Goal: Information Seeking & Learning: Learn about a topic

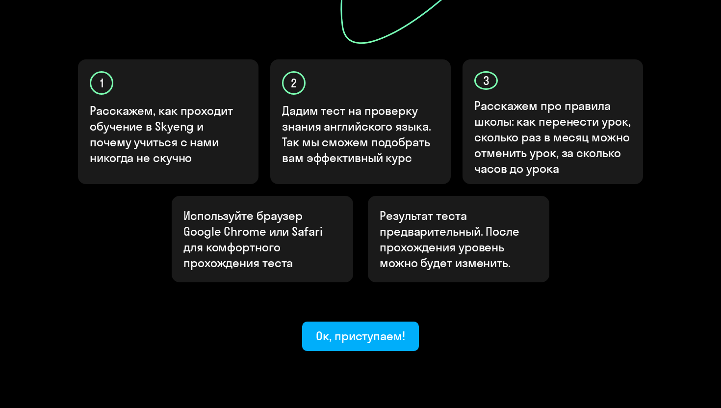
scroll to position [301, 0]
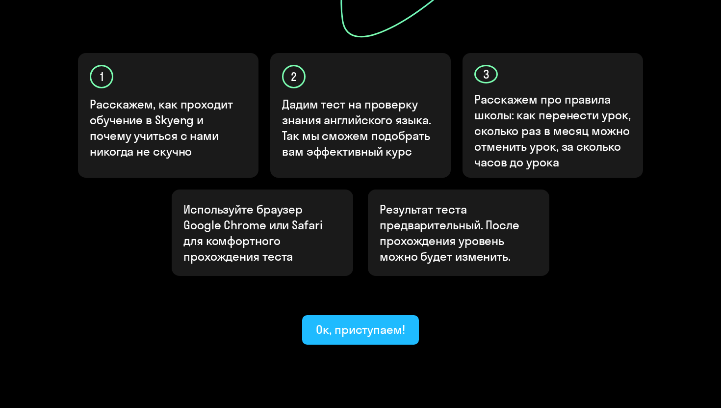
click at [357, 321] on div "Ок, приступаем!" at bounding box center [360, 329] width 89 height 16
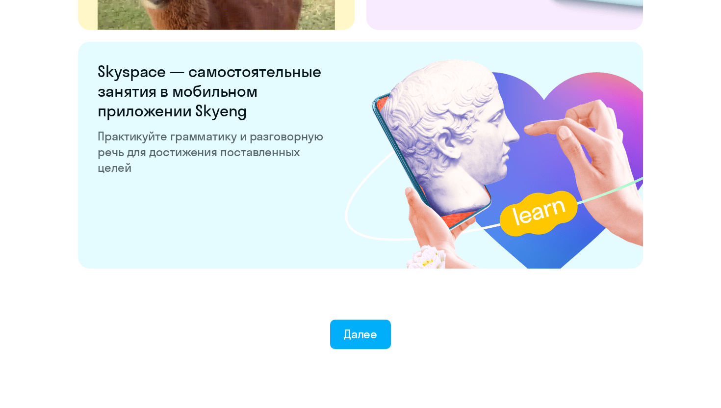
scroll to position [1866, 0]
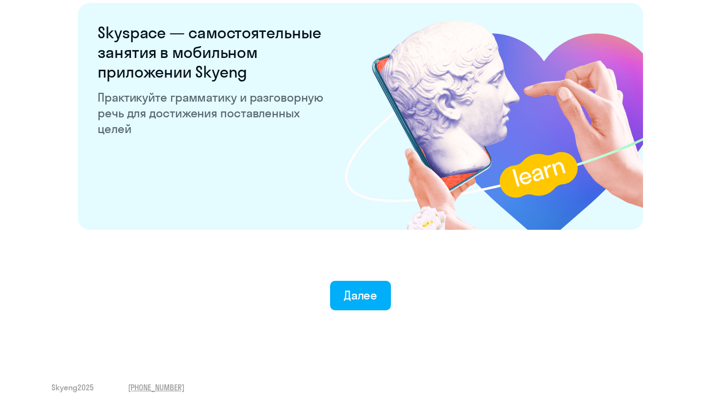
click at [357, 302] on button "Далее" at bounding box center [360, 295] width 61 height 29
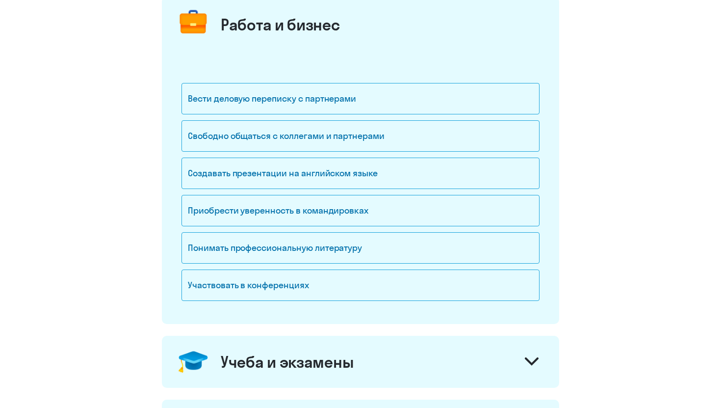
scroll to position [131, 0]
click at [372, 132] on div "Свободно общаться с коллегами и партнерами" at bounding box center [360, 135] width 358 height 31
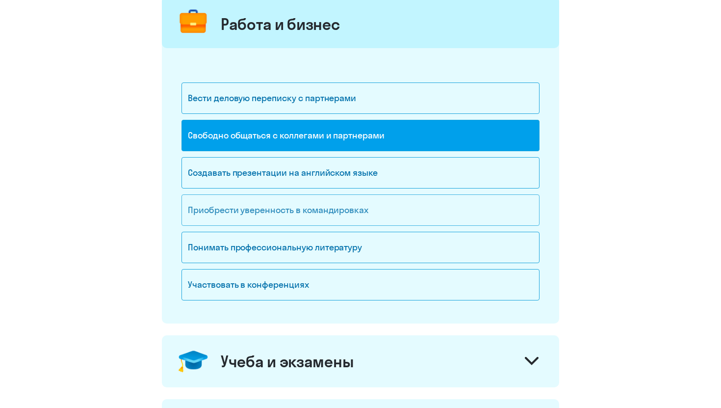
click at [347, 211] on div "Приобрести уверенность в командировках" at bounding box center [360, 209] width 358 height 31
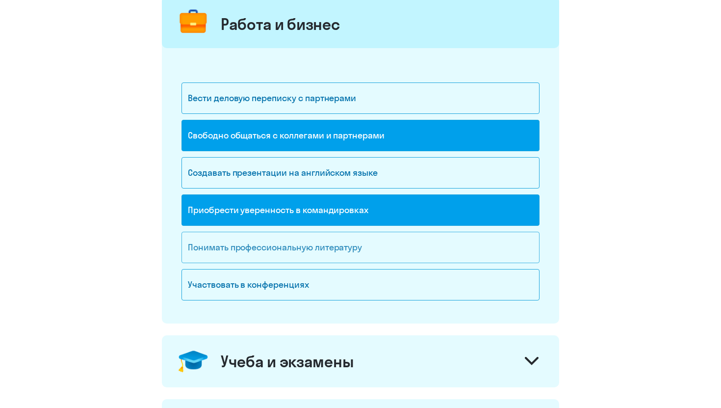
click at [346, 251] on div "Понимать профессиональную литературу" at bounding box center [360, 247] width 358 height 31
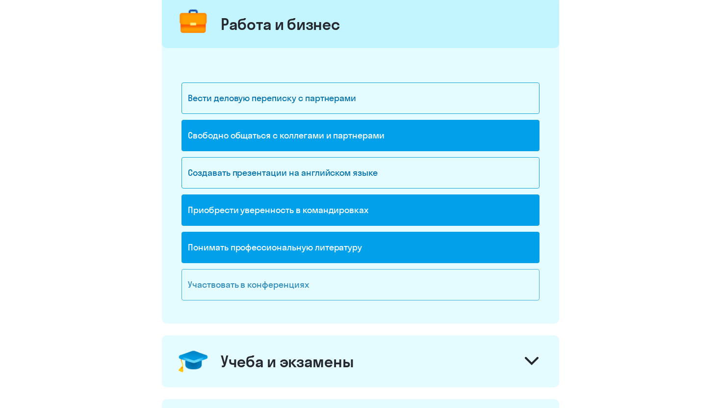
click at [337, 284] on div "Участвовать в конференциях" at bounding box center [360, 284] width 358 height 31
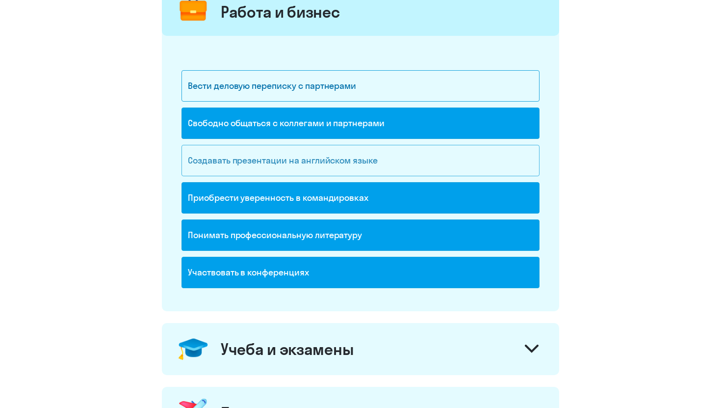
scroll to position [151, 0]
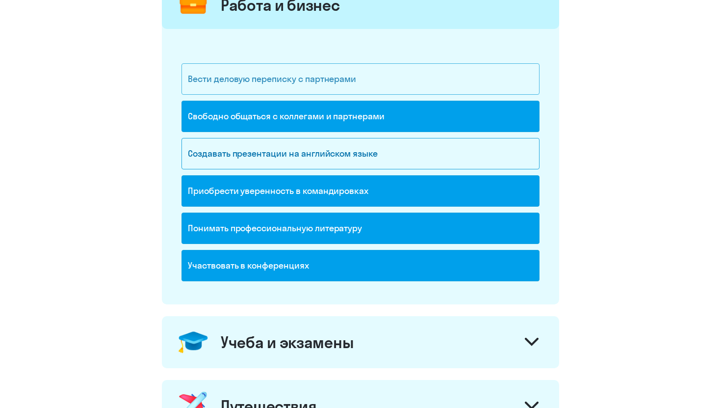
click at [357, 87] on div "Вести деловую переписку с партнерами" at bounding box center [360, 78] width 358 height 31
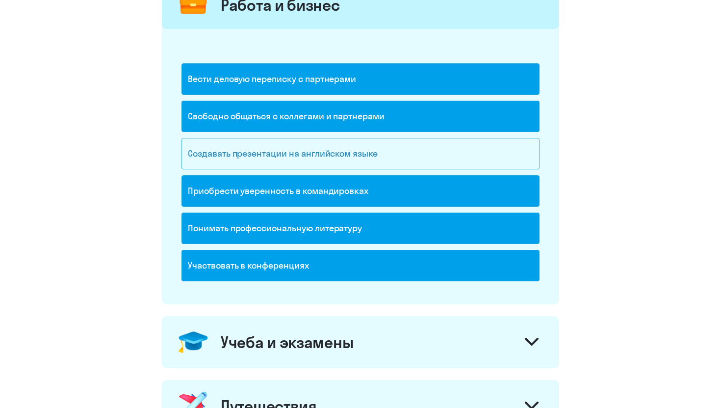
click at [357, 153] on div "Создавать презентации на английском языке" at bounding box center [360, 153] width 358 height 31
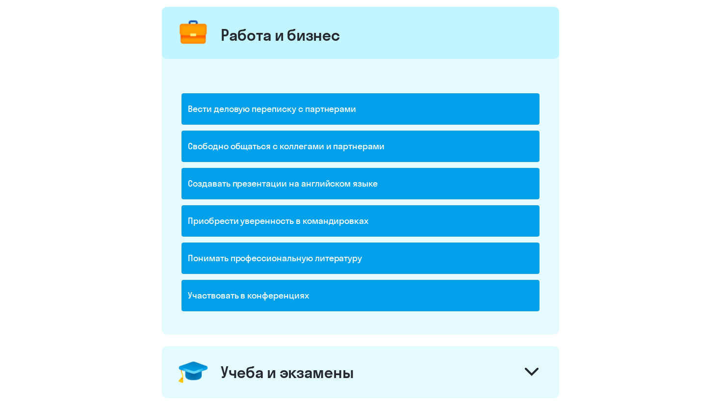
scroll to position [123, 0]
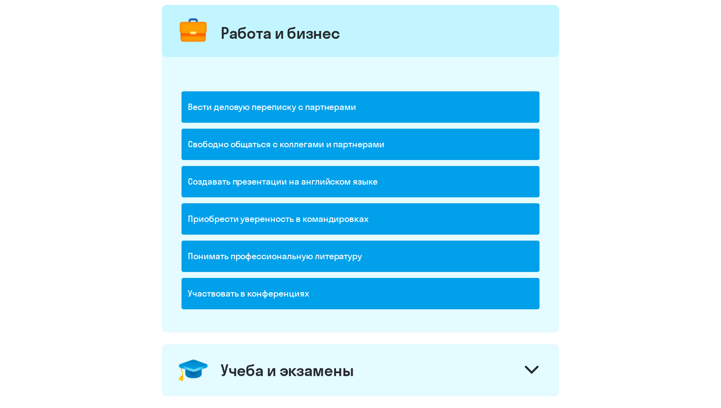
click at [344, 117] on div "Вести деловую переписку с партнерами" at bounding box center [360, 106] width 358 height 31
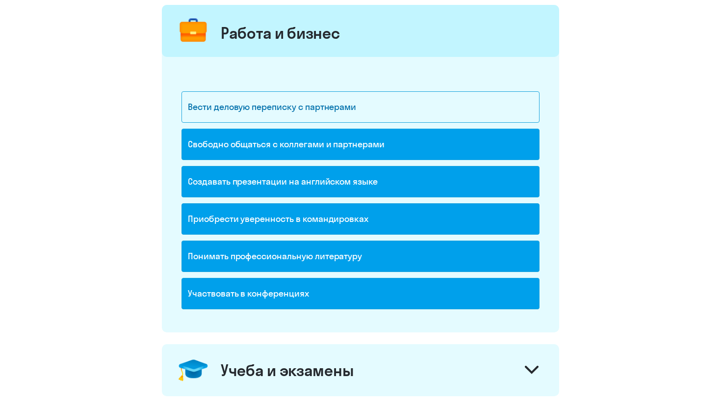
click at [355, 184] on div "Создавать презентации на английском языке" at bounding box center [360, 181] width 358 height 31
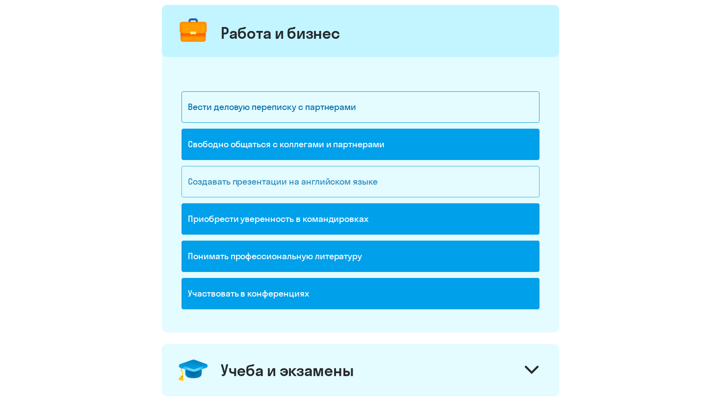
click at [346, 184] on div "Создавать презентации на английском языке" at bounding box center [360, 181] width 358 height 31
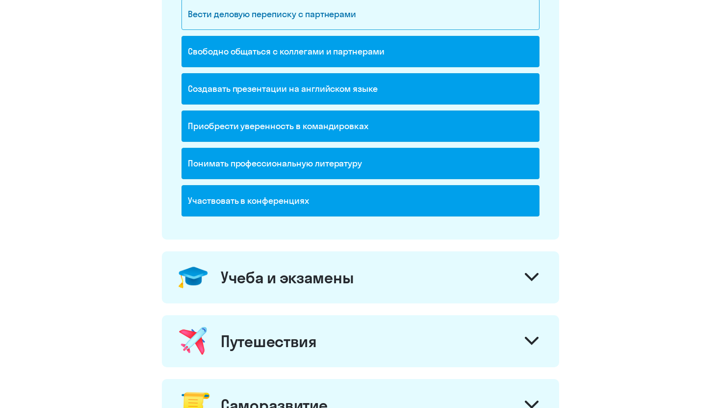
scroll to position [217, 0]
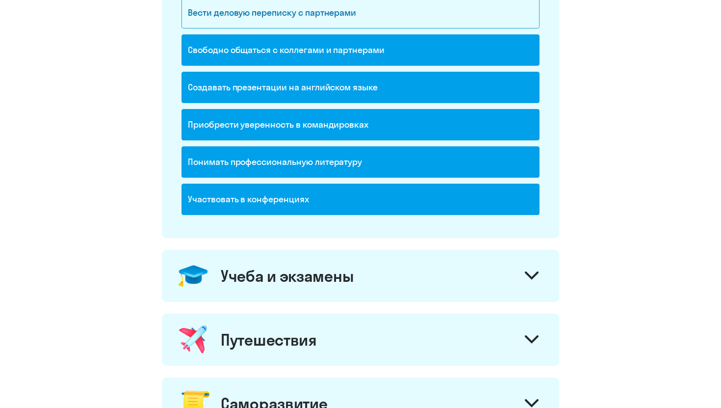
click at [356, 161] on div "Понимать профессиональную литературу" at bounding box center [360, 161] width 358 height 31
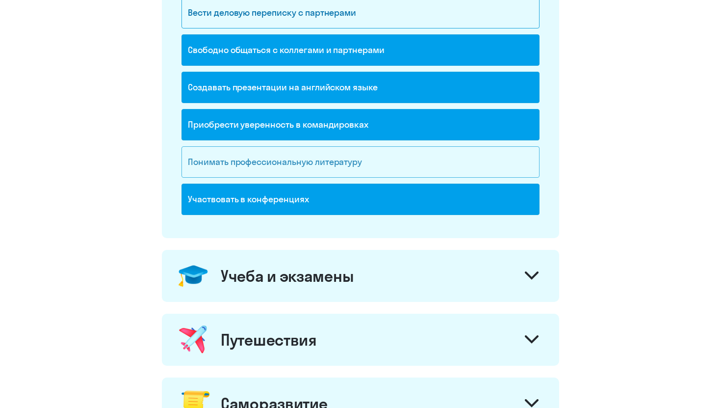
click at [356, 161] on div "Понимать профессиональную литературу" at bounding box center [360, 161] width 358 height 31
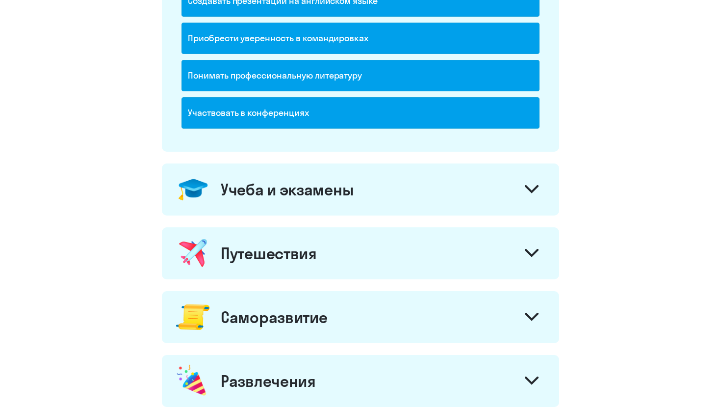
scroll to position [304, 0]
click at [358, 186] on div "Учеба и экзамены" at bounding box center [360, 189] width 397 height 52
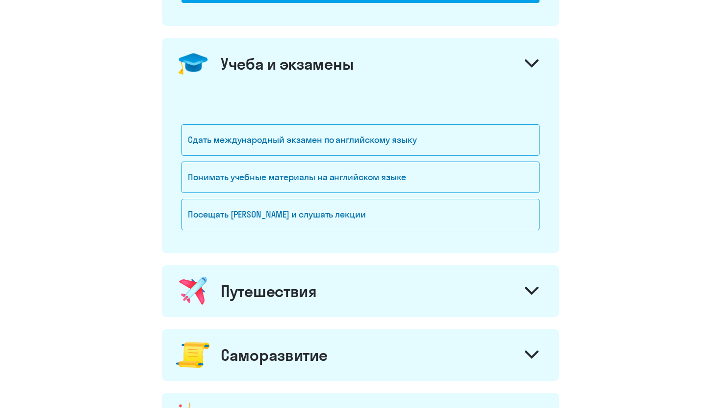
scroll to position [442, 0]
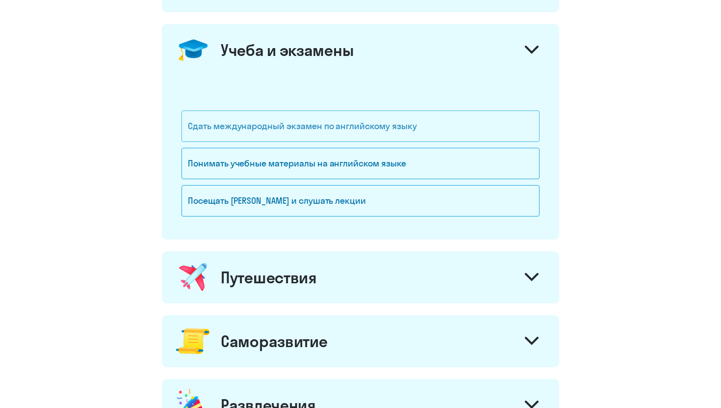
click at [362, 122] on div "Сдать международный экзамен по английскому языку" at bounding box center [360, 125] width 358 height 31
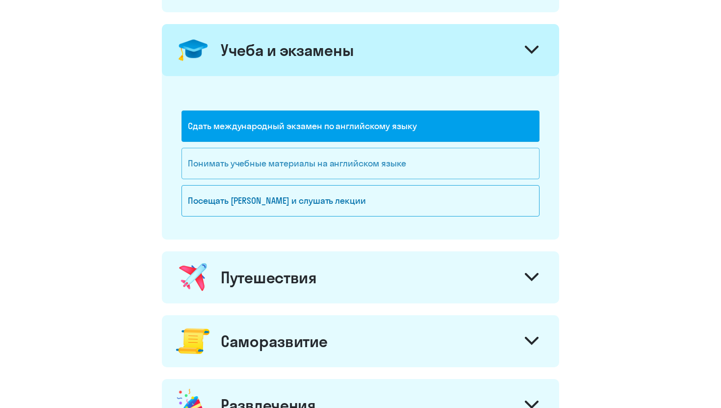
click at [362, 170] on div "Понимать учебные материалы на английском языке" at bounding box center [360, 163] width 358 height 31
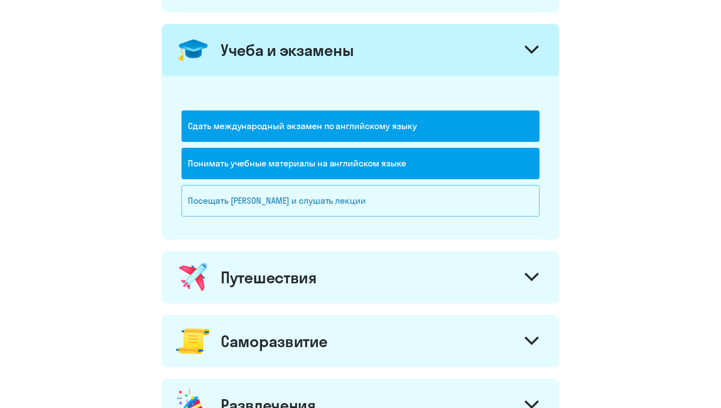
click at [362, 196] on div "Посещать [PERSON_NAME] и слушать лекции" at bounding box center [360, 200] width 358 height 31
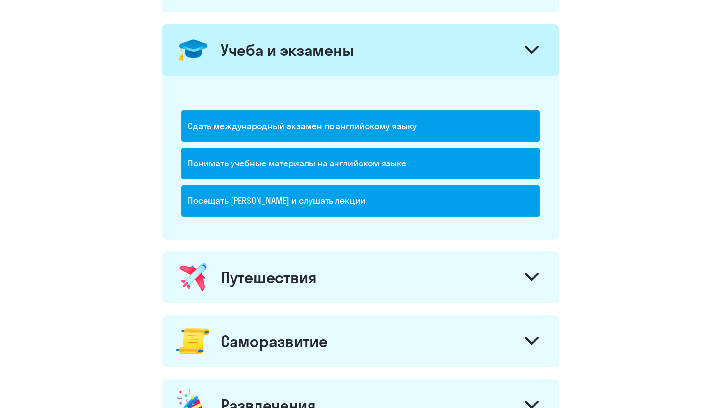
click at [364, 55] on div "Учеба и экзамены" at bounding box center [360, 50] width 397 height 52
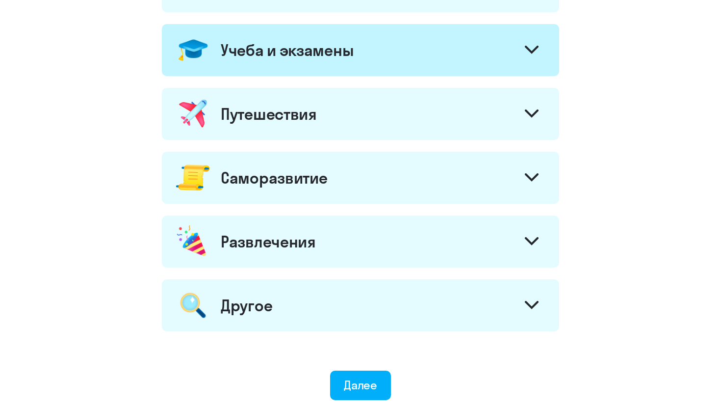
click at [346, 126] on div "Путешествия" at bounding box center [360, 114] width 397 height 52
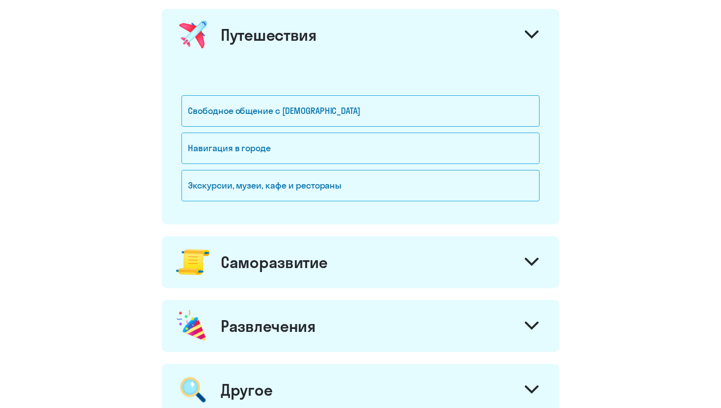
scroll to position [525, 0]
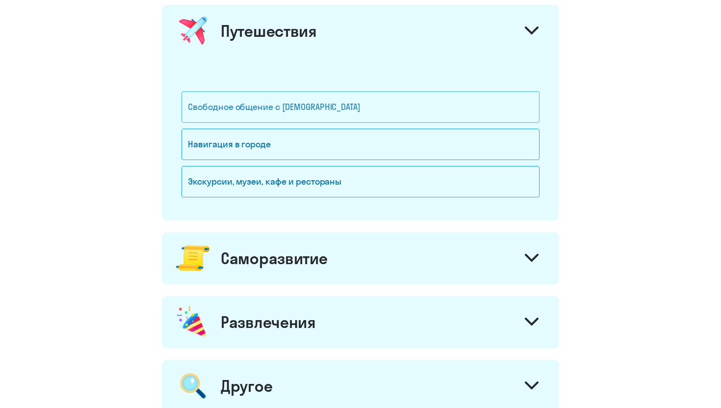
click at [339, 116] on div "Свободное общение с [DEMOGRAPHIC_DATA]" at bounding box center [360, 106] width 358 height 31
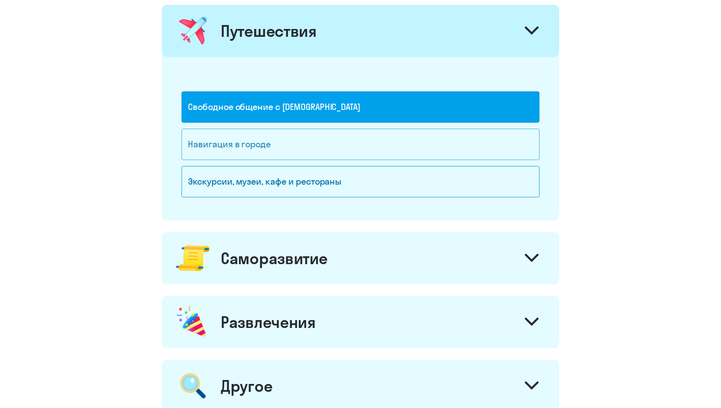
click at [338, 141] on div "Навигация в городе" at bounding box center [360, 144] width 358 height 31
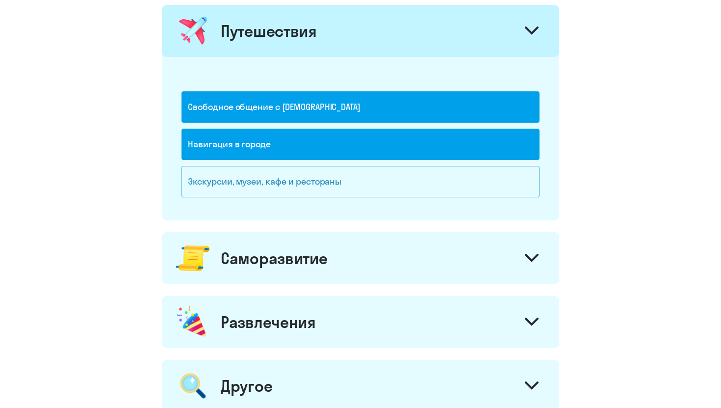
click at [338, 181] on div "Экскурсии, музеи, кафе и рестораны" at bounding box center [360, 181] width 358 height 31
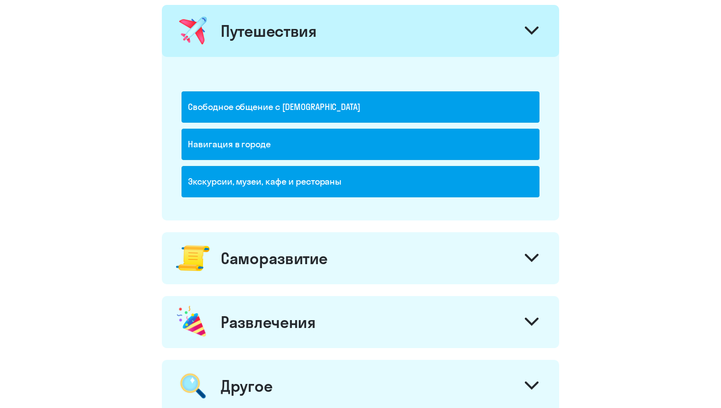
click at [347, 40] on div "Путешествия" at bounding box center [360, 31] width 397 height 52
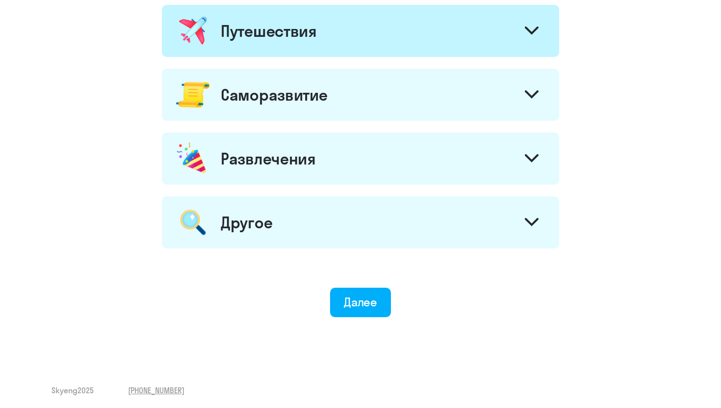
click at [334, 107] on div "Саморазвитие" at bounding box center [360, 95] width 397 height 52
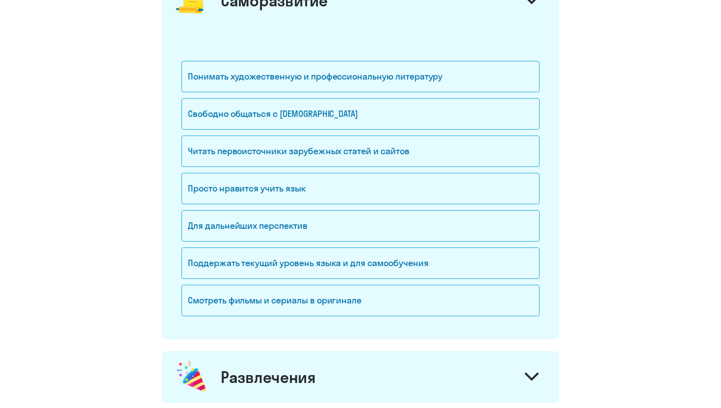
scroll to position [622, 0]
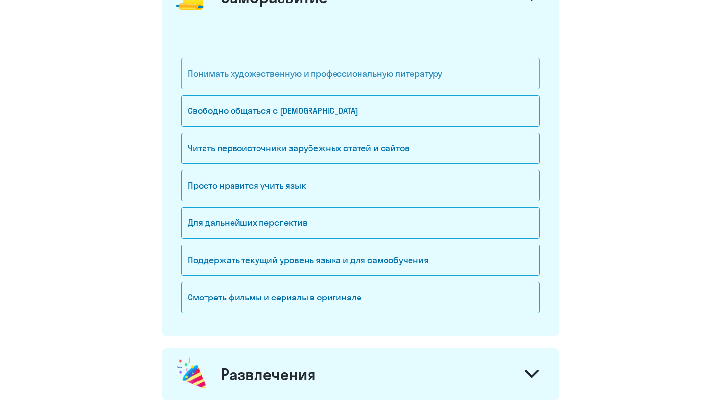
click at [337, 78] on div "Понимать художественную и профессиональную литературу" at bounding box center [360, 73] width 358 height 31
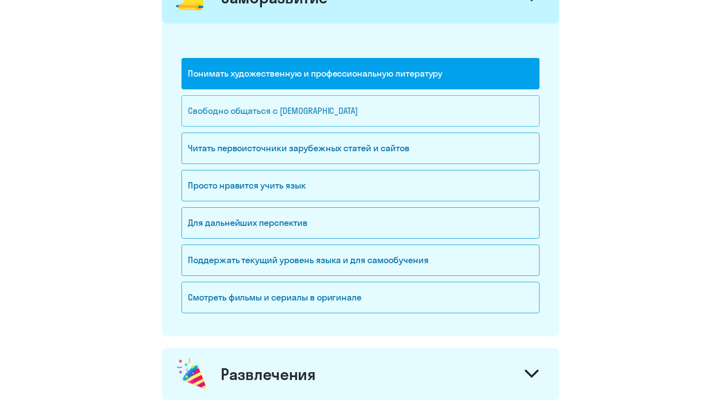
click at [336, 106] on div "Свободно общаться с [DEMOGRAPHIC_DATA]" at bounding box center [360, 110] width 358 height 31
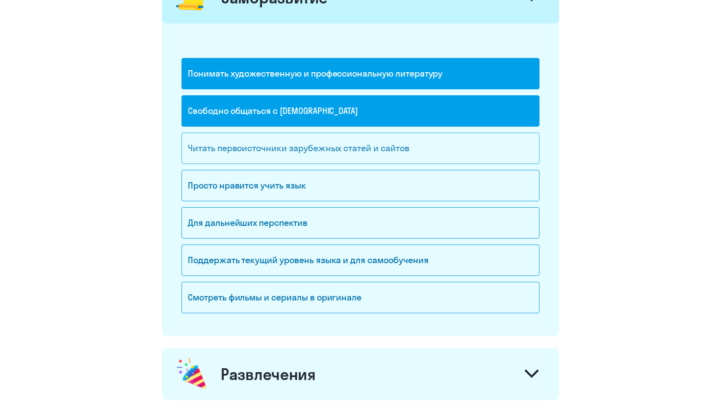
click at [342, 149] on div "Читать первоисточники зарубежных статей и сайтов" at bounding box center [360, 147] width 358 height 31
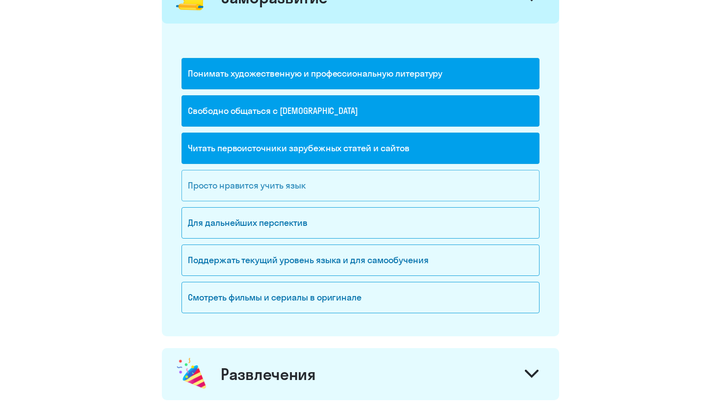
click at [336, 185] on div "Просто нравится учить язык" at bounding box center [360, 185] width 358 height 31
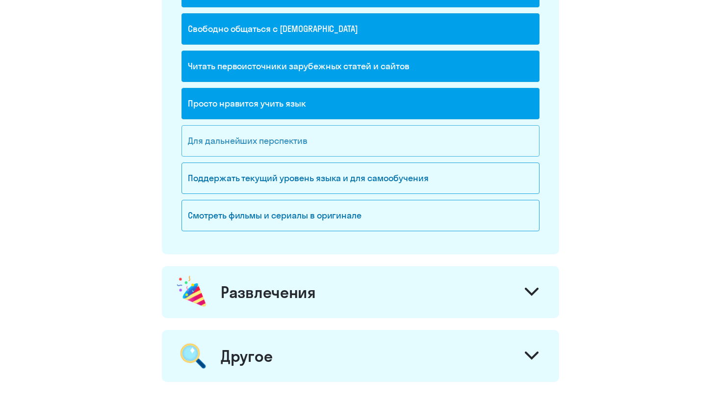
scroll to position [707, 0]
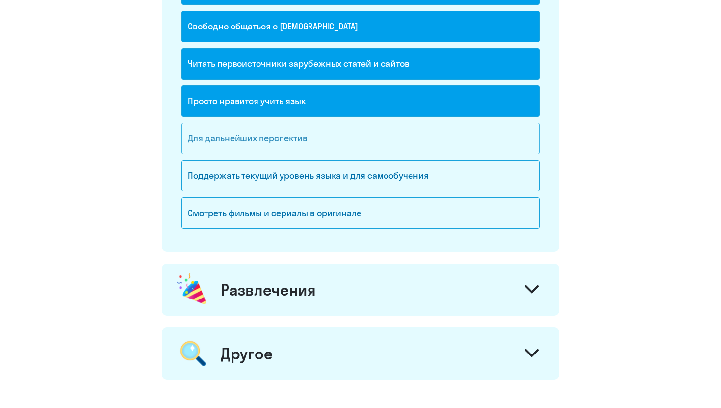
click at [337, 144] on div "Для дальнейших перспектив" at bounding box center [360, 138] width 358 height 31
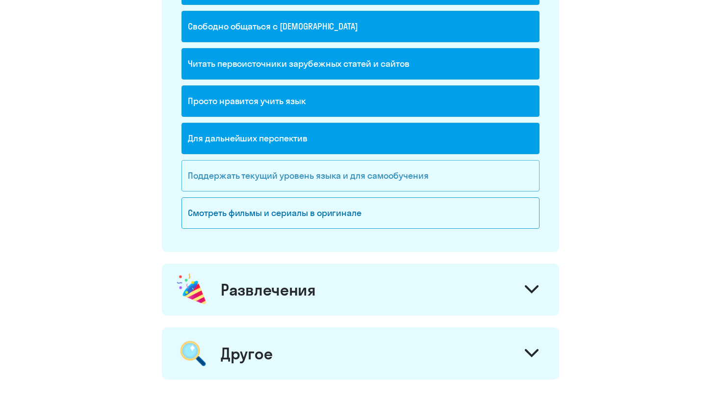
click at [339, 183] on div "Поддержать текущий уровень языка и для cамообучения" at bounding box center [360, 175] width 358 height 31
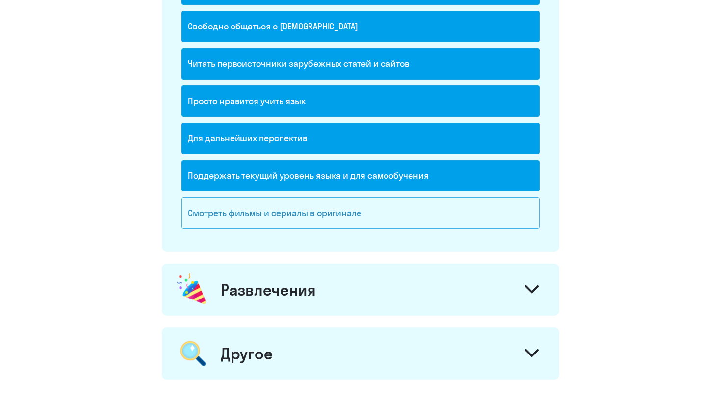
click at [340, 218] on div "Смотреть фильмы и сериалы в оригинале" at bounding box center [360, 212] width 358 height 31
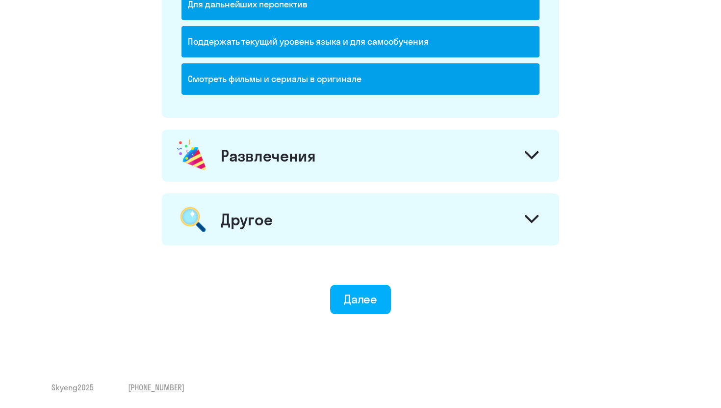
click at [312, 172] on div "Развлечения" at bounding box center [360, 155] width 397 height 52
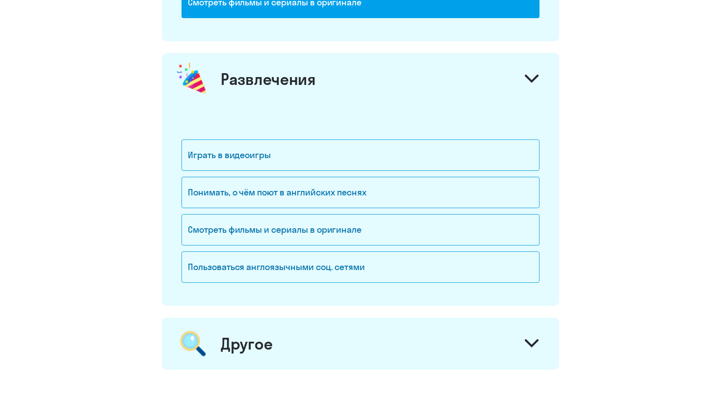
scroll to position [981, 0]
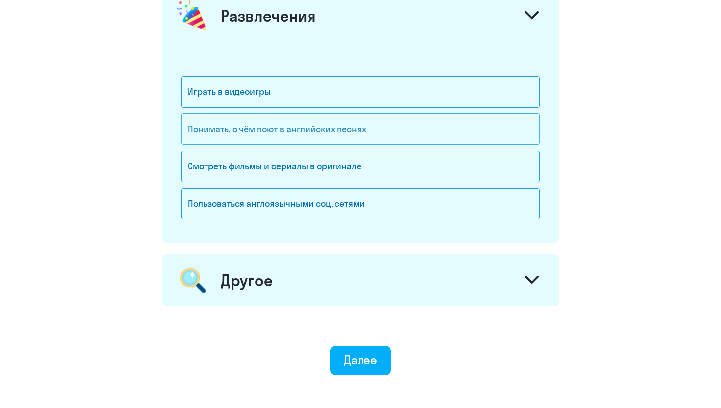
click at [309, 136] on div "Понимать, о чём поют в английских песнях" at bounding box center [360, 128] width 358 height 31
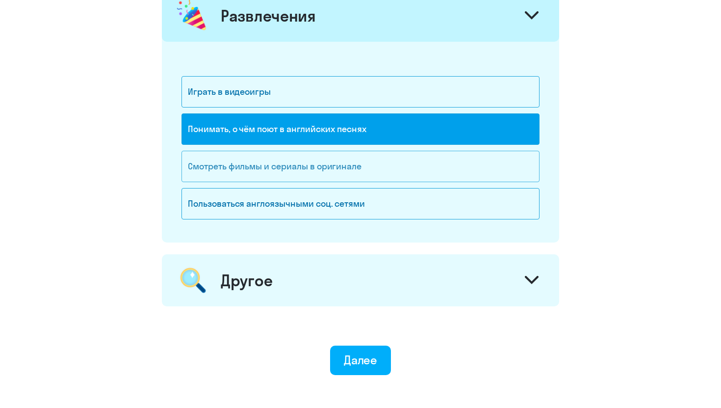
click at [312, 161] on div "Смотреть фильмы и сериалы в оригинале" at bounding box center [360, 166] width 358 height 31
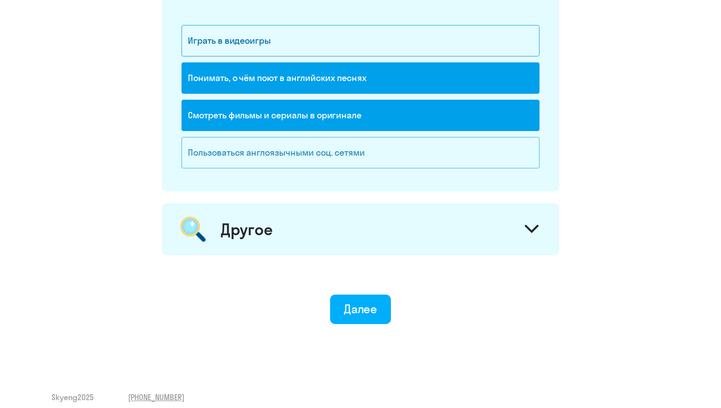
scroll to position [1041, 0]
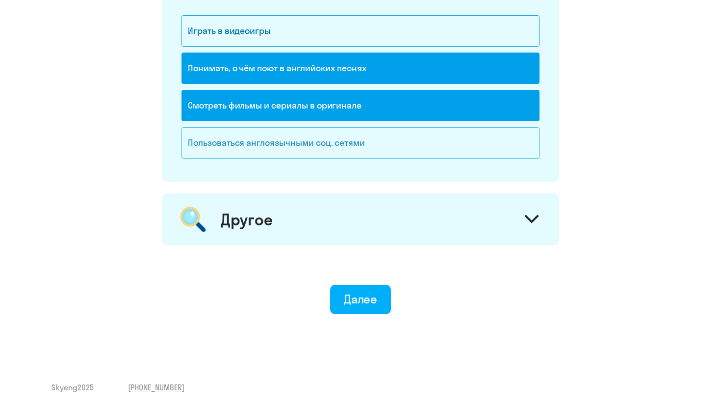
click at [307, 153] on div "Пользоваться англоязычными соц. сетями" at bounding box center [360, 142] width 358 height 31
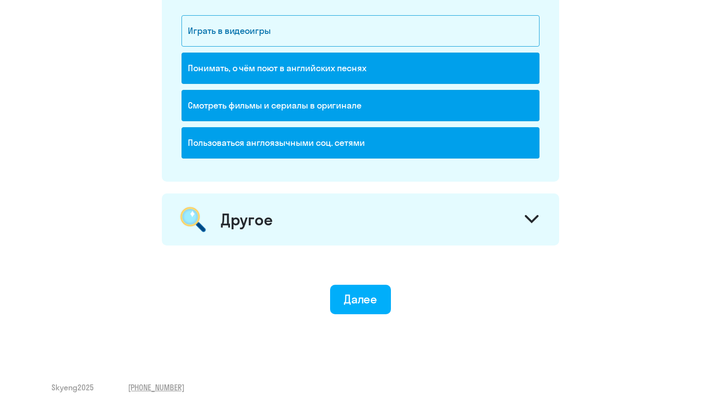
click at [312, 211] on div "Другое" at bounding box center [360, 219] width 397 height 52
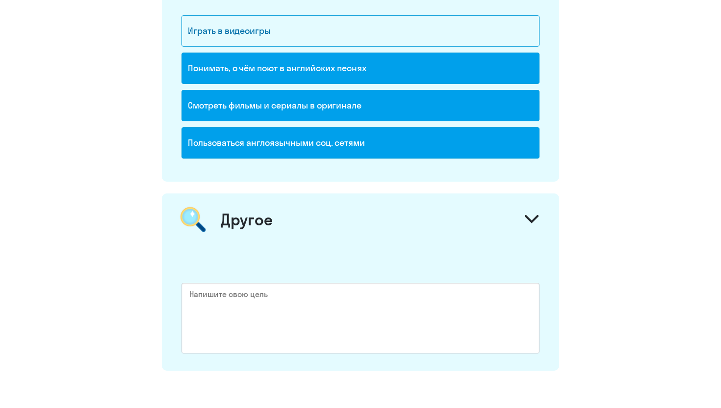
scroll to position [1166, 0]
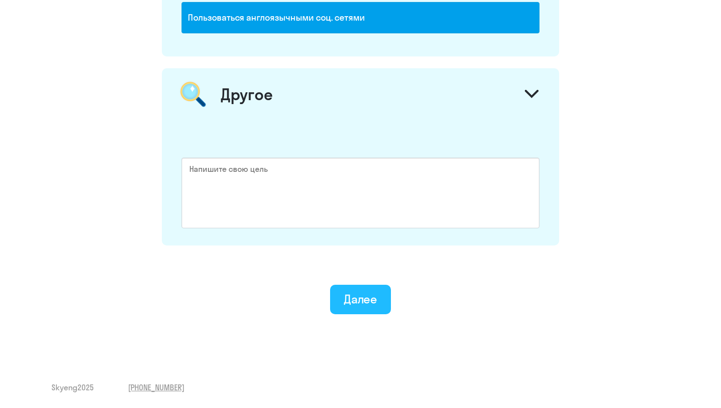
click at [356, 294] on div "Далее" at bounding box center [361, 299] width 34 height 16
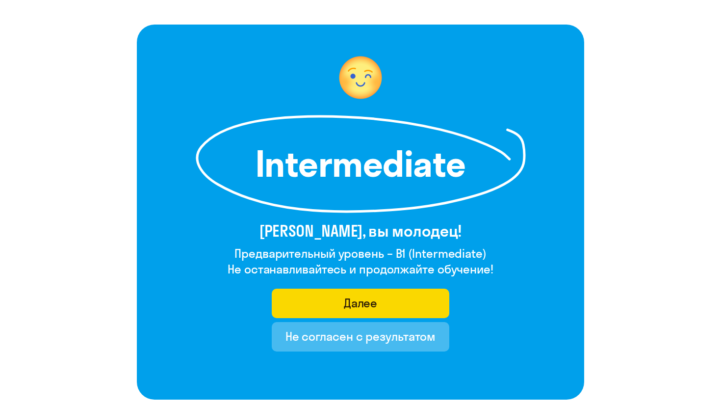
scroll to position [39, 0]
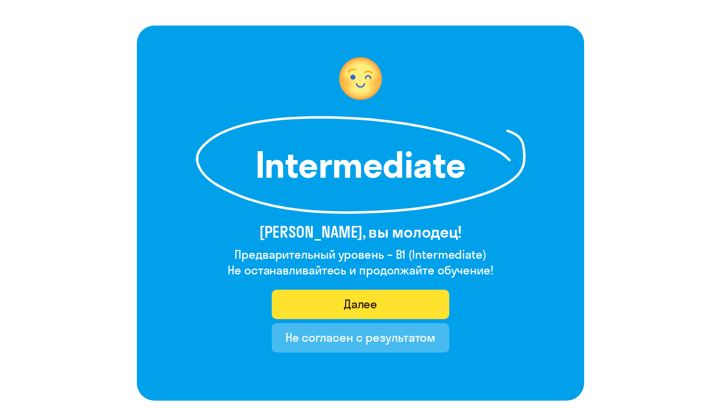
click at [346, 302] on div "Далее" at bounding box center [361, 304] width 34 height 16
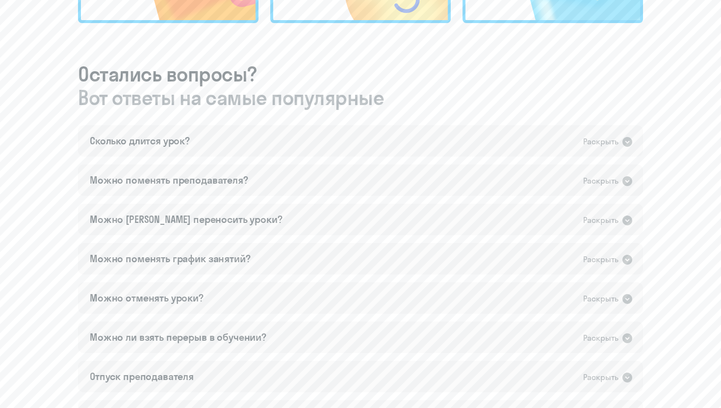
scroll to position [498, 0]
click at [365, 144] on div "Сколько длится урок? Раскрыть" at bounding box center [360, 139] width 565 height 31
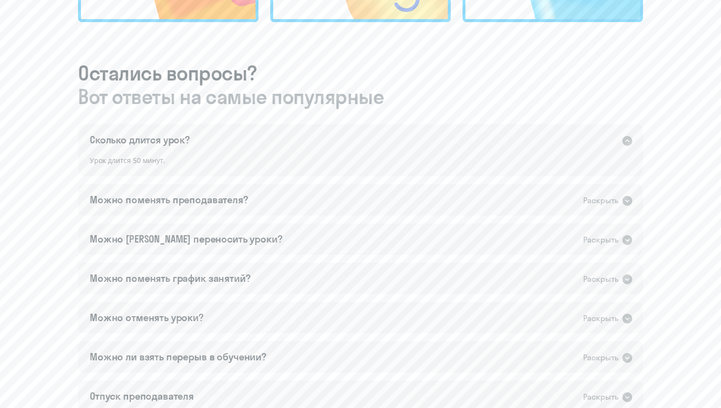
click at [365, 144] on div "Сколько длится урок? Раскрыть" at bounding box center [360, 139] width 565 height 31
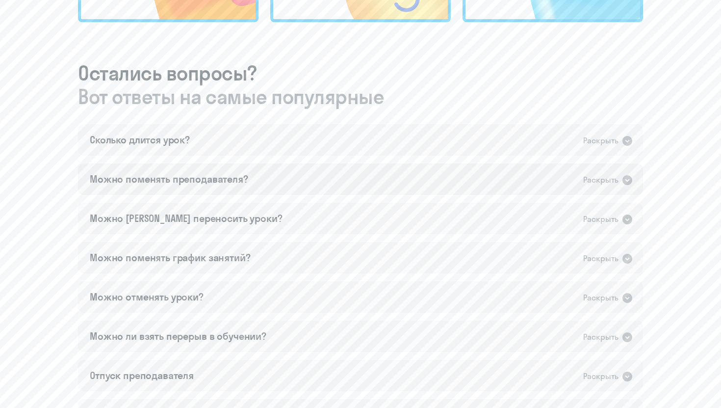
click at [348, 180] on div "Можно поменять преподавателя? Раскрыть" at bounding box center [360, 178] width 565 height 31
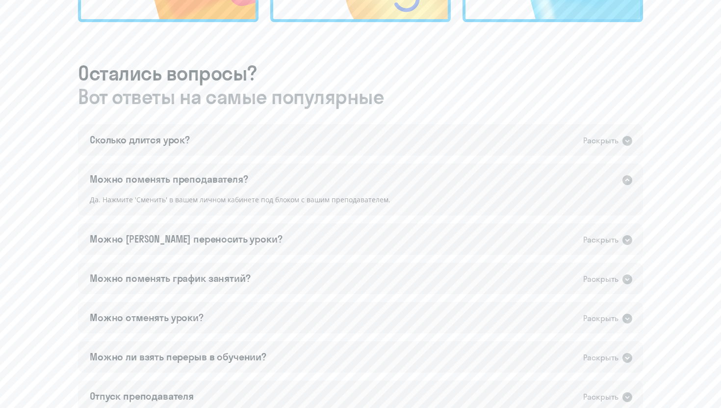
click at [348, 180] on div "Можно поменять преподавателя? Раскрыть" at bounding box center [360, 178] width 565 height 31
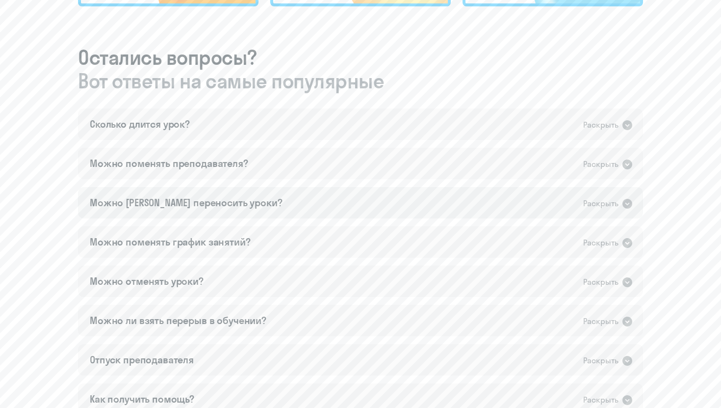
scroll to position [516, 0]
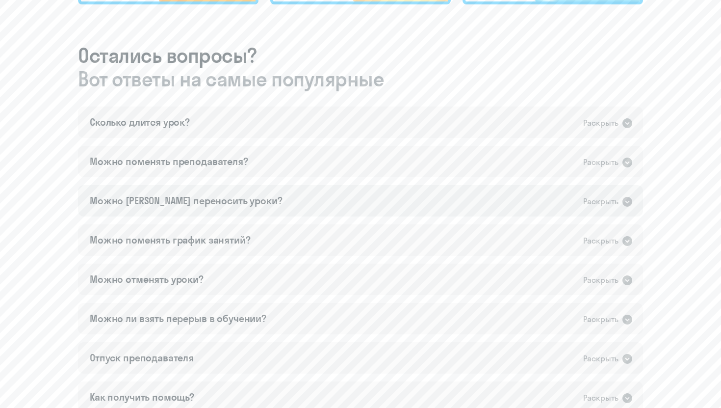
click at [345, 207] on div "Можно [PERSON_NAME] переносить уроки? Раскрыть" at bounding box center [360, 200] width 565 height 31
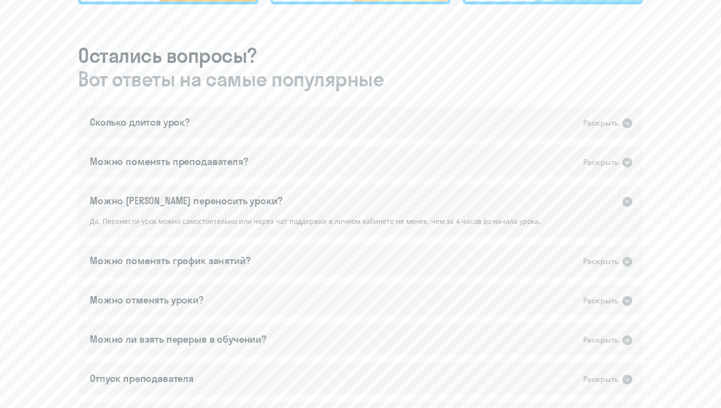
click at [348, 201] on div "Можно [PERSON_NAME] переносить уроки? Раскрыть" at bounding box center [360, 200] width 565 height 31
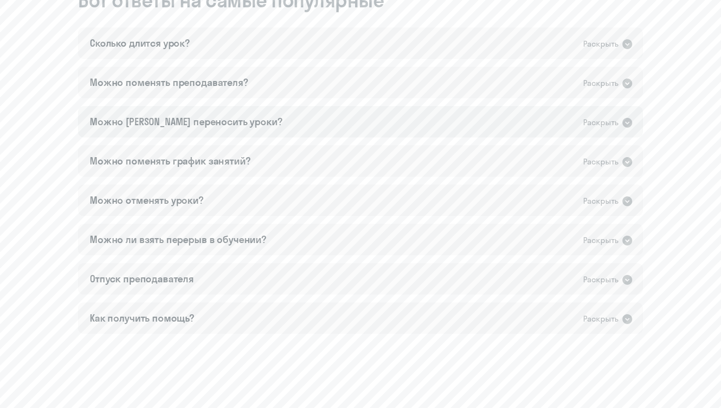
scroll to position [619, 0]
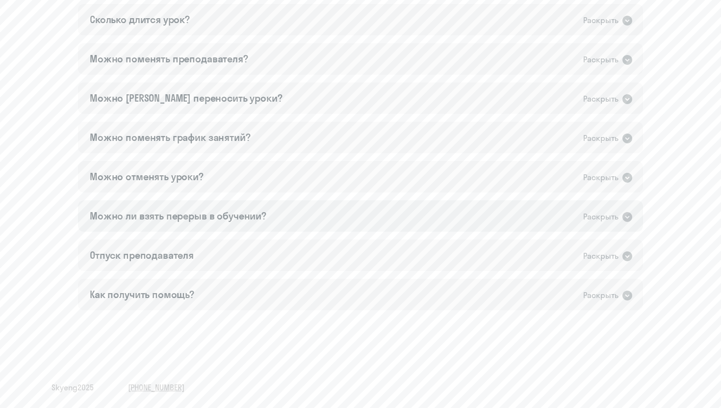
click at [333, 219] on div "Можно ли взять перерыв в обучении? Раскрыть" at bounding box center [360, 215] width 565 height 31
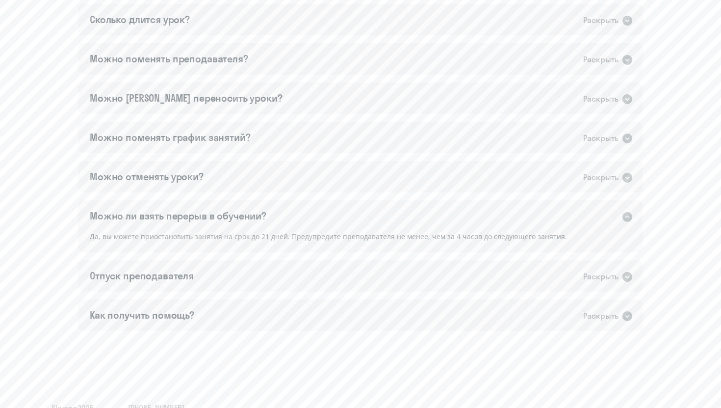
click at [334, 218] on div "Можно ли взять перерыв в обучении? Раскрыть" at bounding box center [360, 215] width 565 height 31
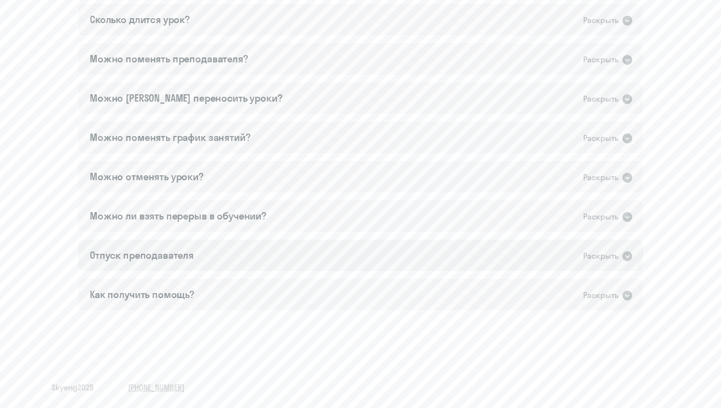
click at [334, 259] on div "Отпуск преподавателя Раскрыть" at bounding box center [360, 254] width 565 height 31
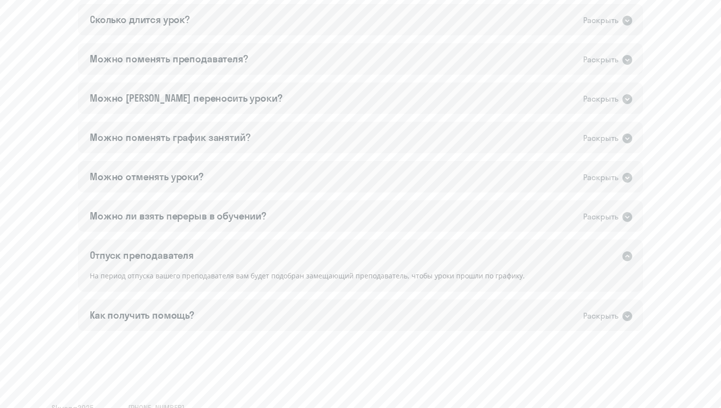
click at [336, 255] on div "Отпуск преподавателя Раскрыть" at bounding box center [360, 254] width 565 height 31
